Goal: Find specific page/section: Find specific page/section

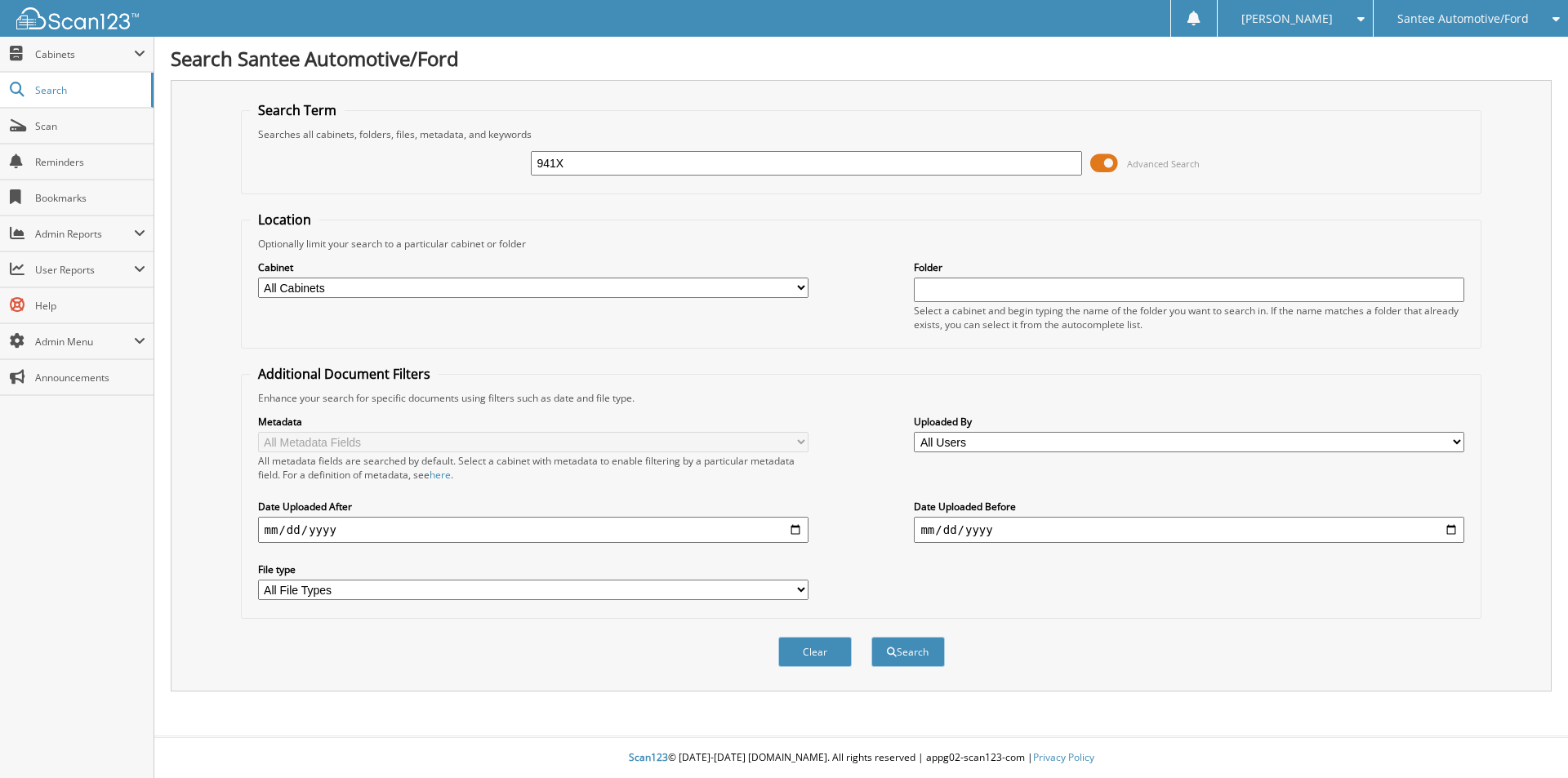
type input "941X"
click at [871, 637] on button "Search" at bounding box center [907, 651] width 73 height 30
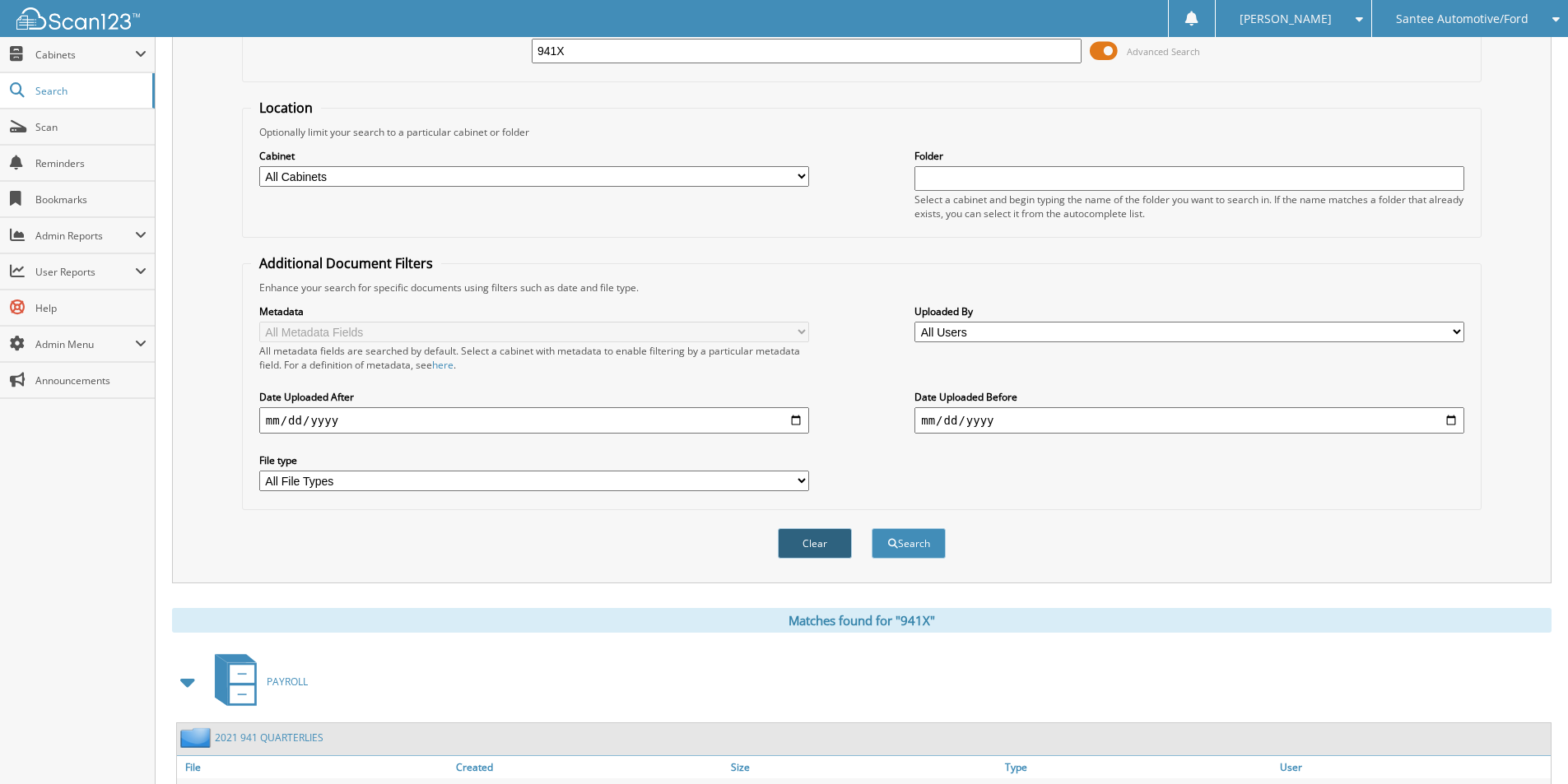
scroll to position [226, 0]
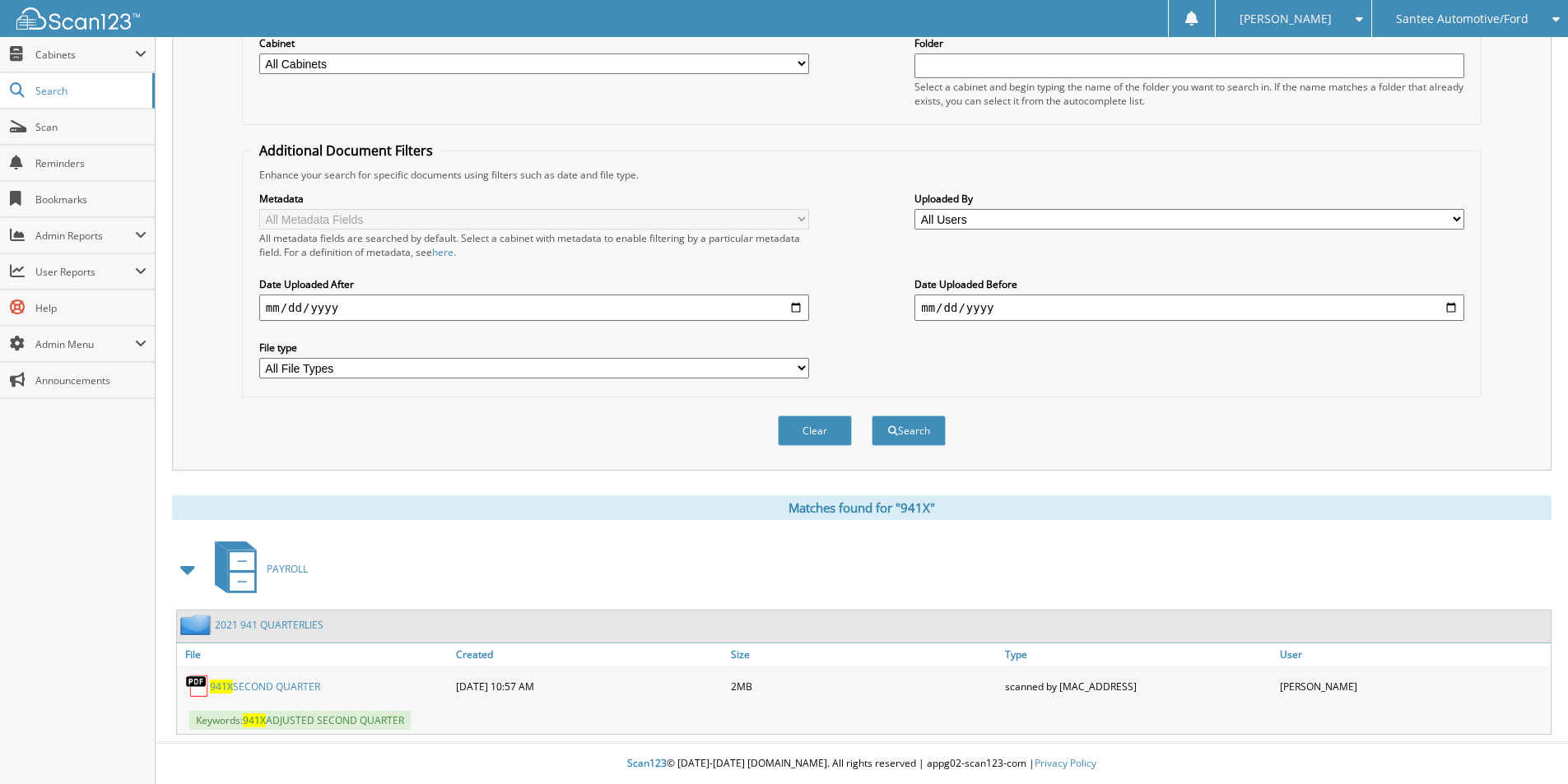
click at [263, 685] on link "941X SECOND QUARTER" at bounding box center [264, 686] width 110 height 14
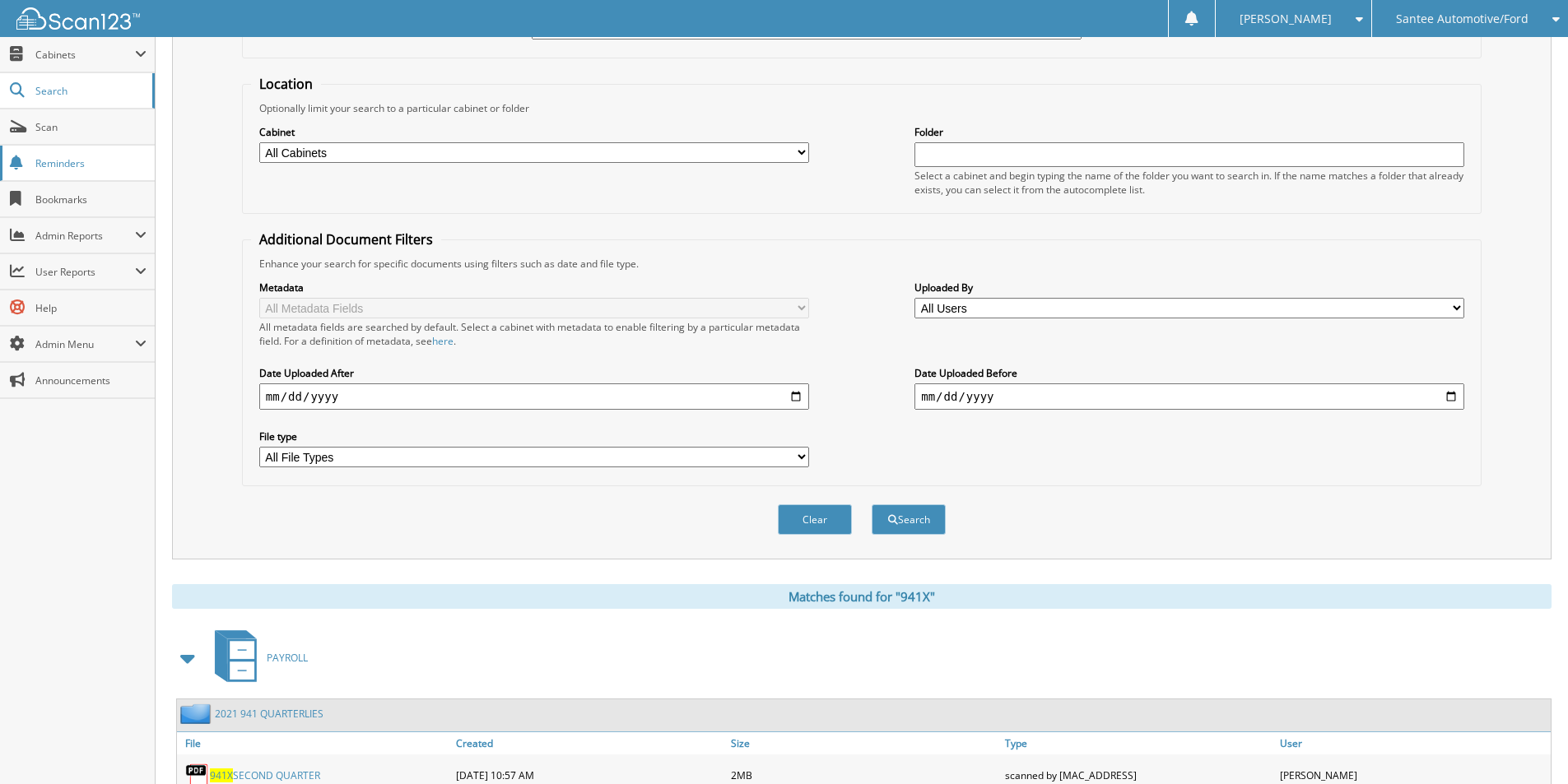
scroll to position [62, 0]
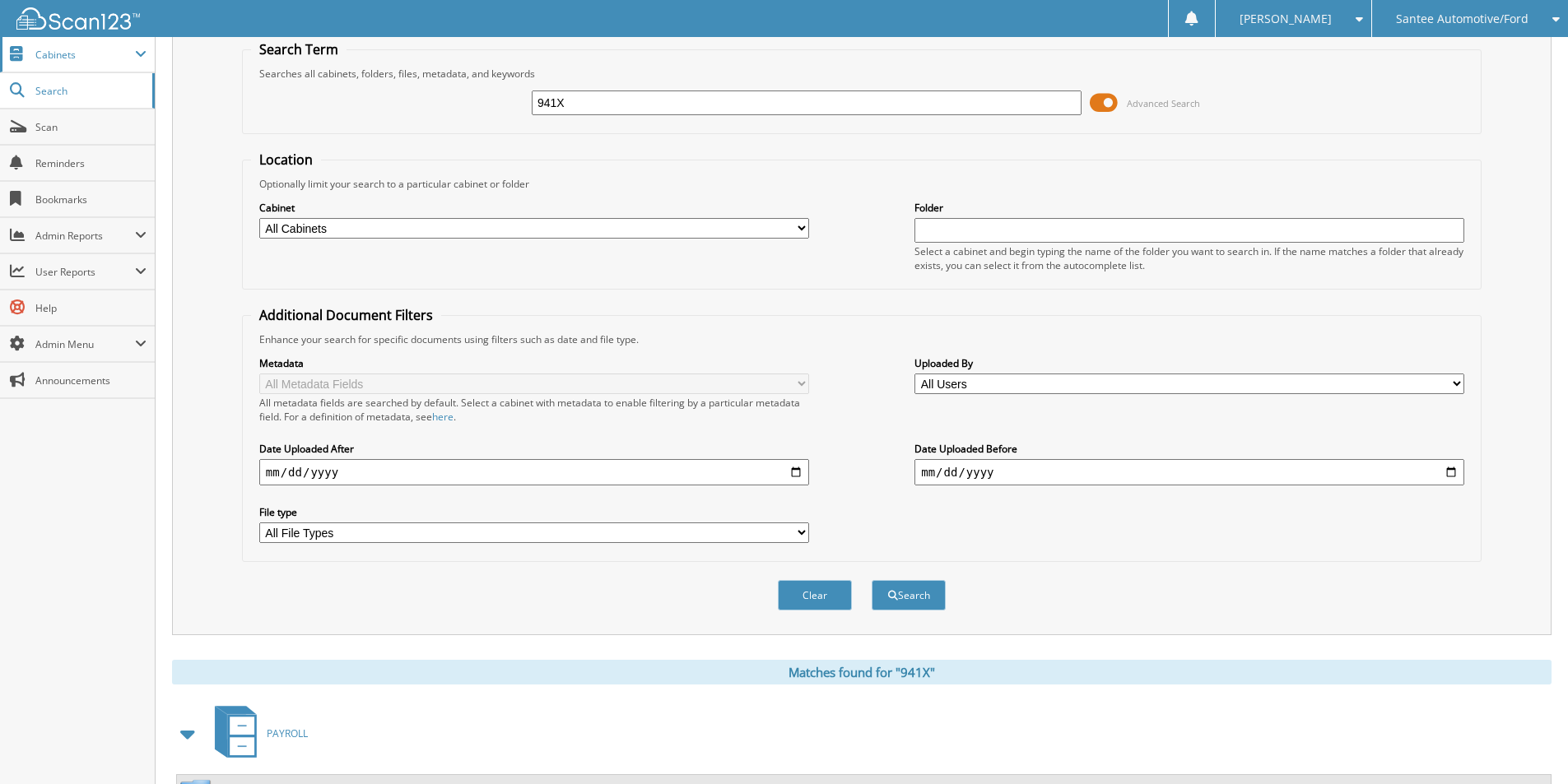
click at [64, 63] on span "Cabinets" at bounding box center [77, 55] width 155 height 36
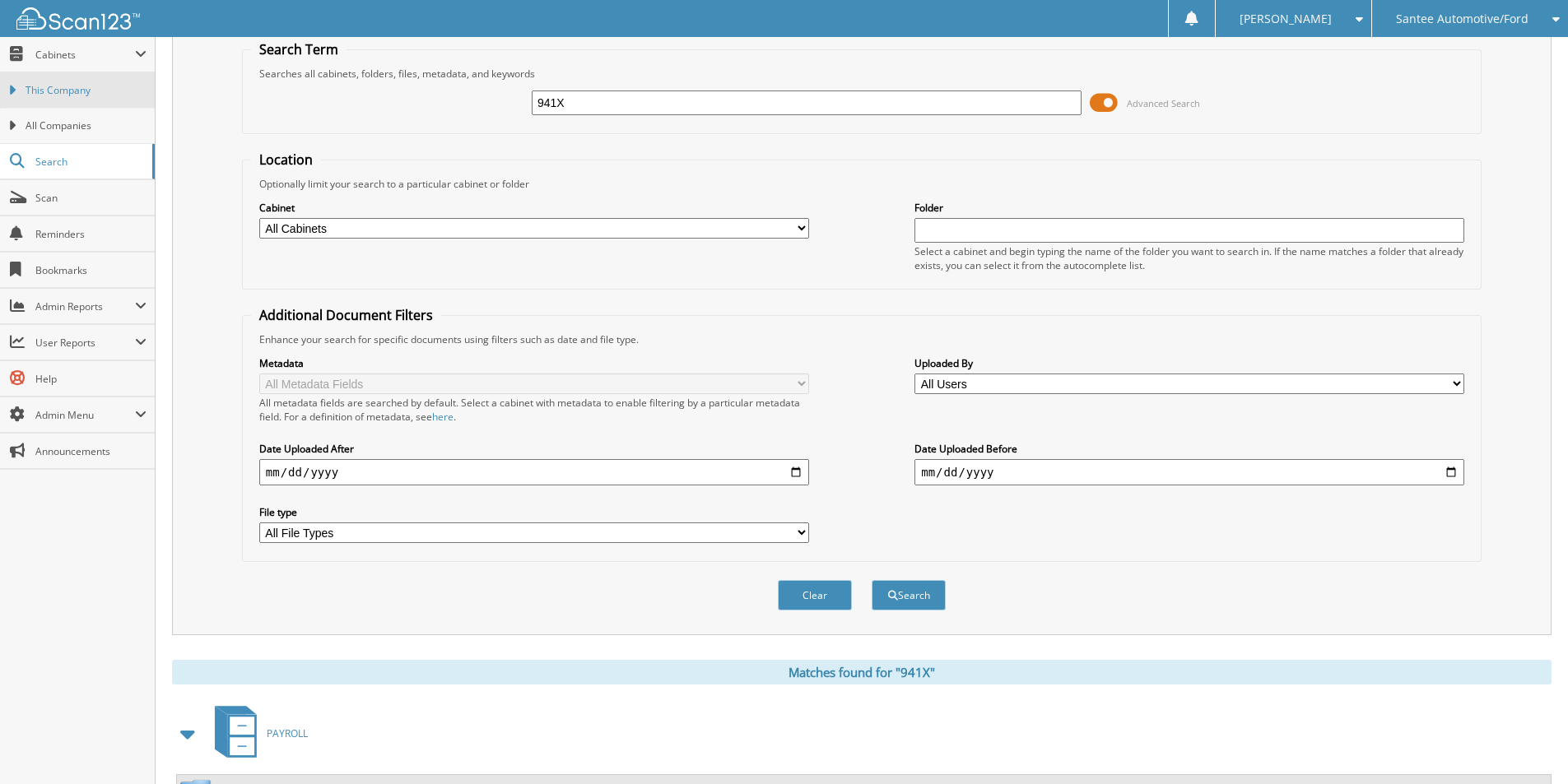
click at [75, 99] on link "This Company" at bounding box center [77, 89] width 155 height 36
